Goal: Transaction & Acquisition: Subscribe to service/newsletter

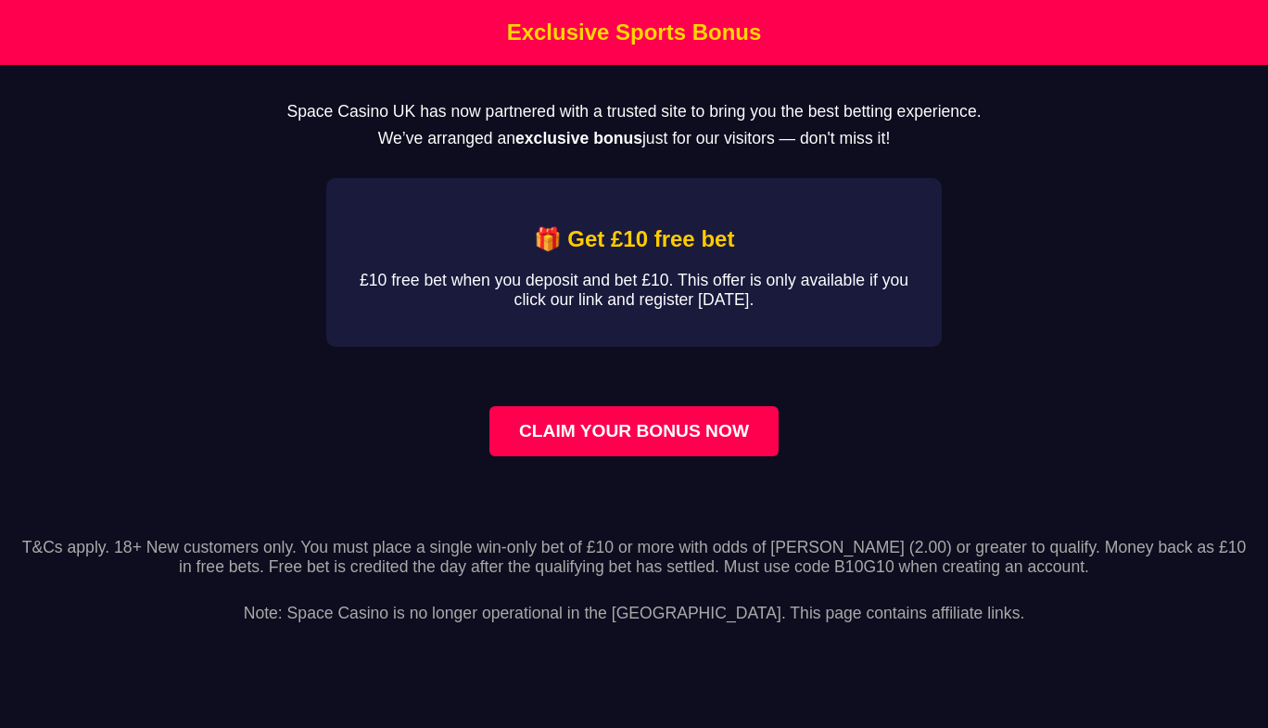
click at [699, 456] on link "CLAIM YOUR BONUS NOW" at bounding box center [634, 431] width 289 height 50
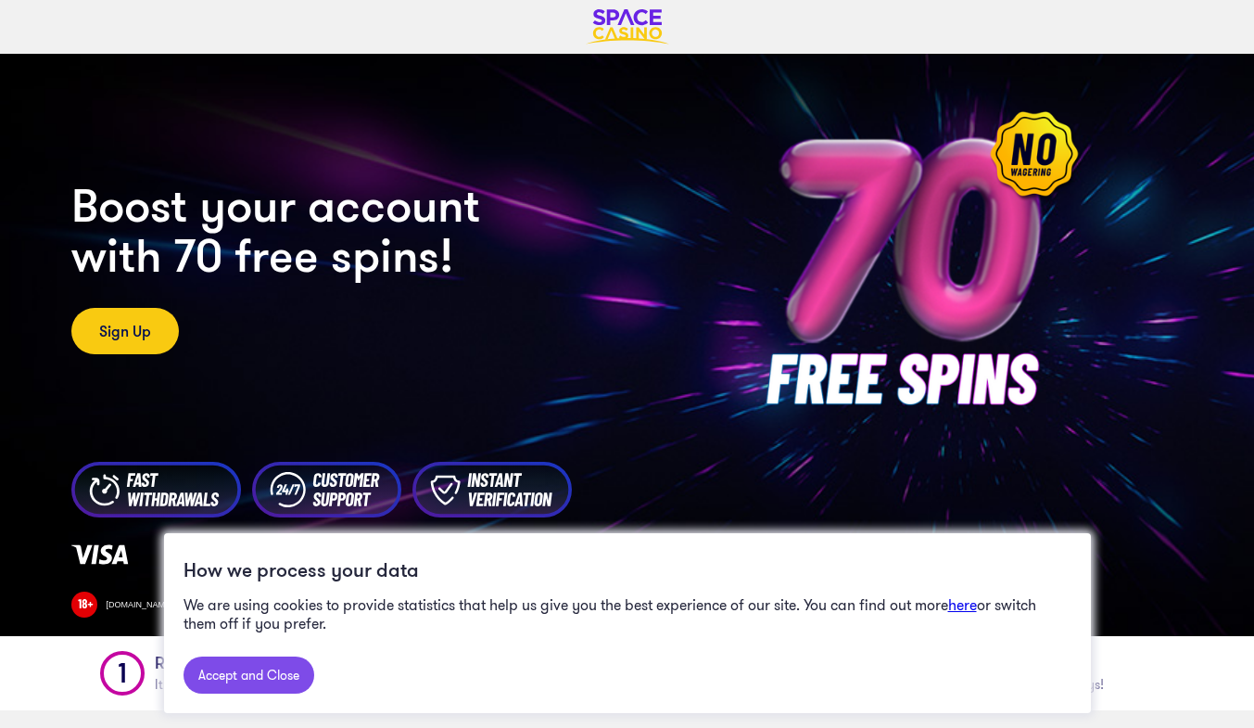
click at [250, 681] on link "Accept and Close" at bounding box center [249, 674] width 131 height 37
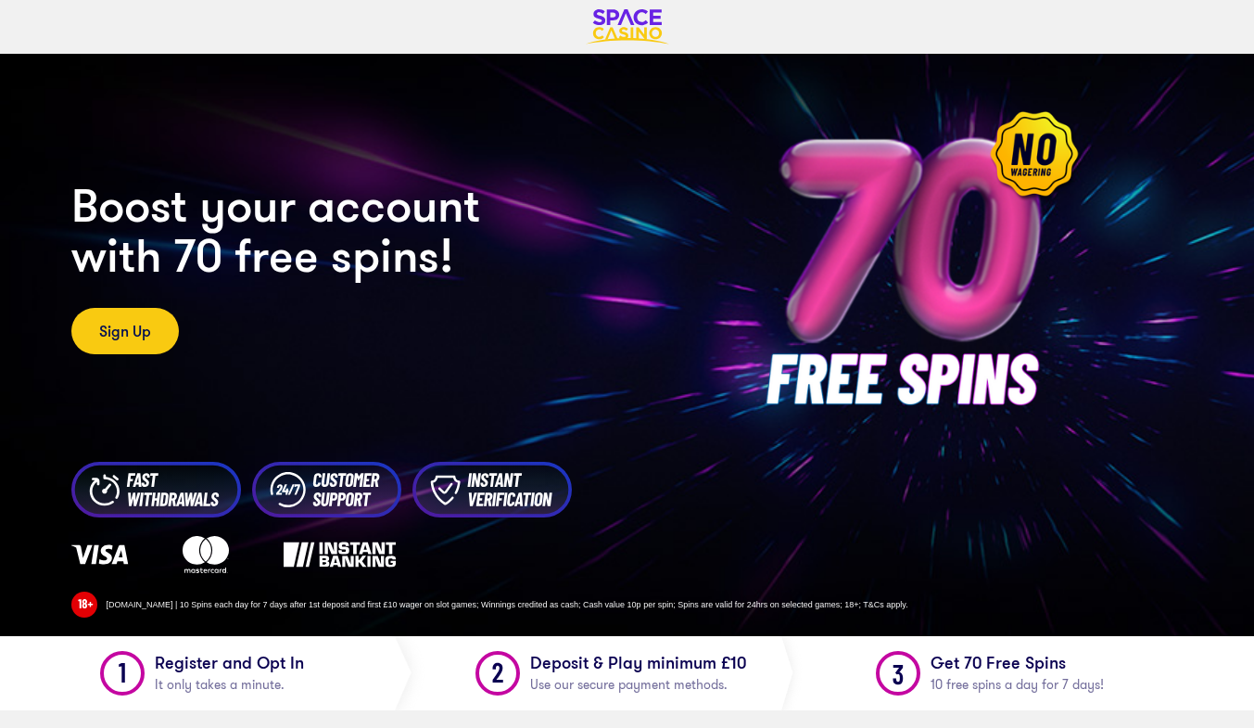
drag, startPoint x: 1200, startPoint y: 0, endPoint x: 733, endPoint y: 185, distance: 501.8
click at [733, 185] on img at bounding box center [914, 266] width 389 height 389
click at [124, 348] on link "Sign Up" at bounding box center [125, 331] width 108 height 46
click at [146, 330] on link "Sign Up" at bounding box center [125, 331] width 108 height 46
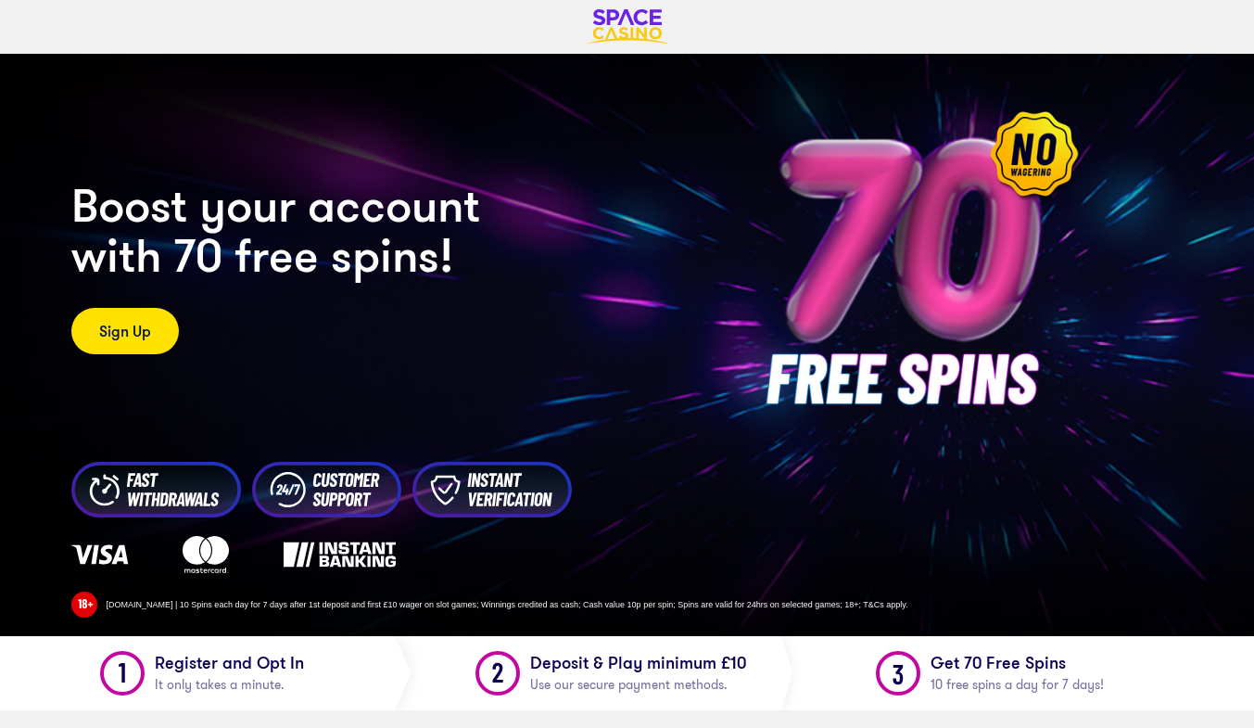
click at [146, 330] on link "Sign Up" at bounding box center [125, 331] width 108 height 46
